Goal: Information Seeking & Learning: Learn about a topic

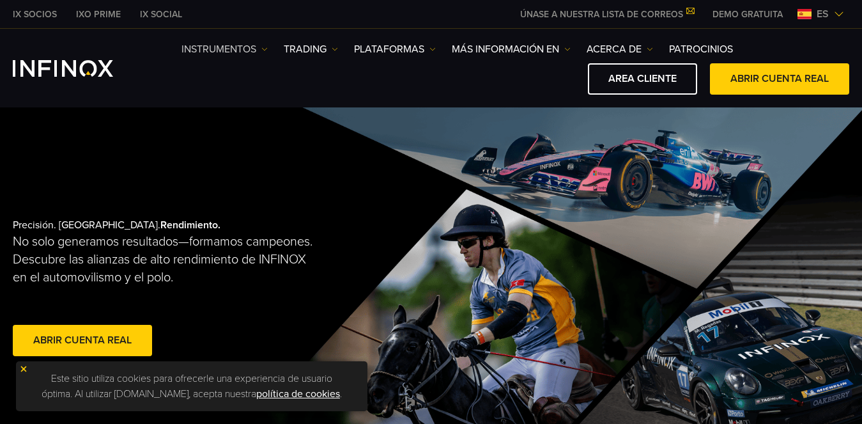
click at [245, 46] on link "Instrumentos" at bounding box center [224, 49] width 86 height 15
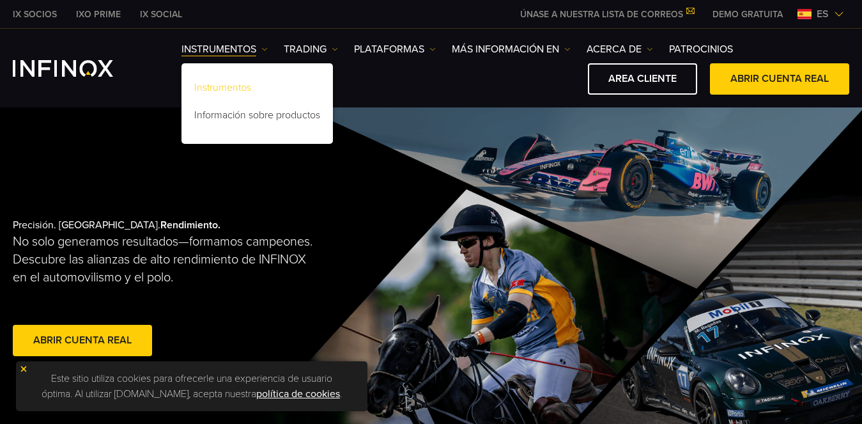
click at [238, 82] on link "Instrumentos" at bounding box center [256, 89] width 151 height 27
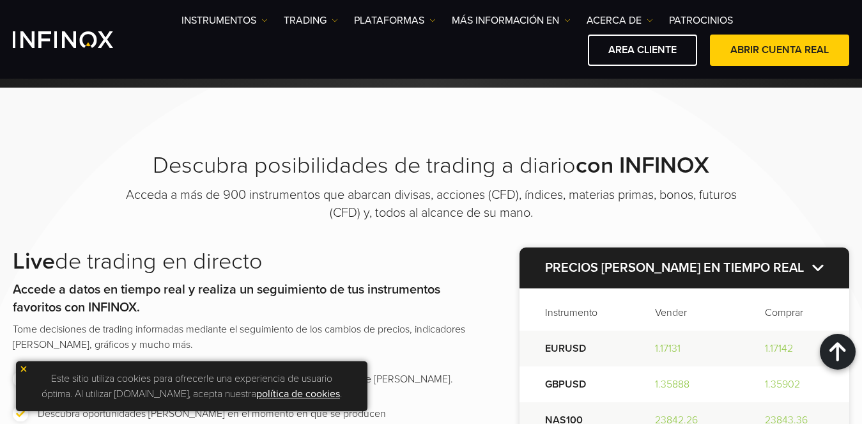
scroll to position [1955, 0]
